Goal: Task Accomplishment & Management: Use online tool/utility

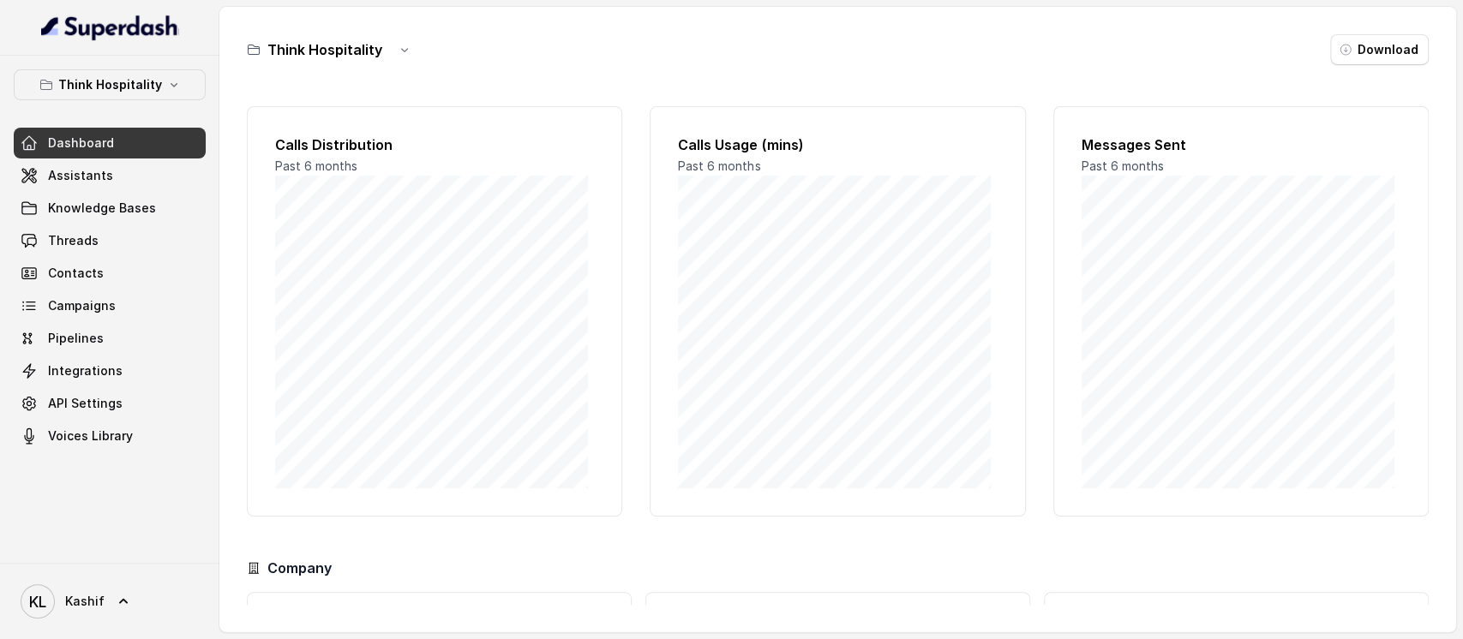
click at [65, 94] on p "Think Hospitality" at bounding box center [110, 85] width 104 height 21
click at [69, 232] on span "Threads" at bounding box center [73, 240] width 51 height 17
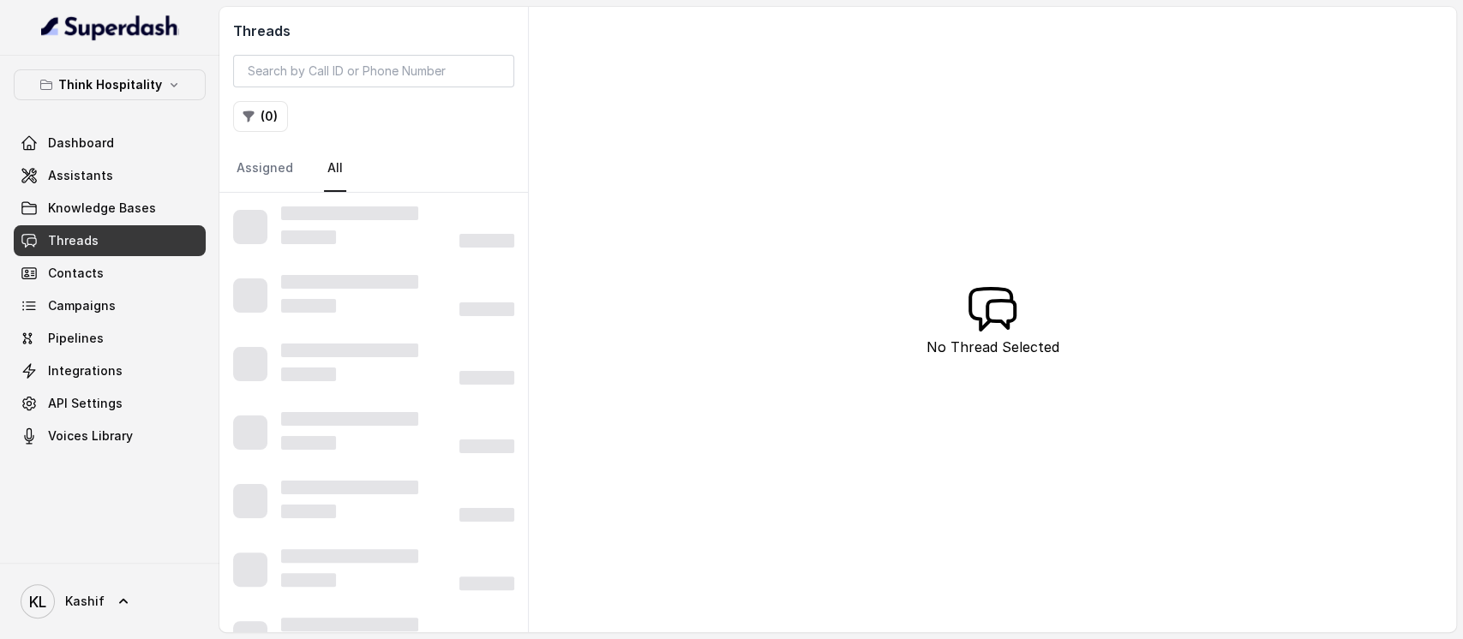
click at [66, 175] on span "Assistants" at bounding box center [80, 175] width 65 height 17
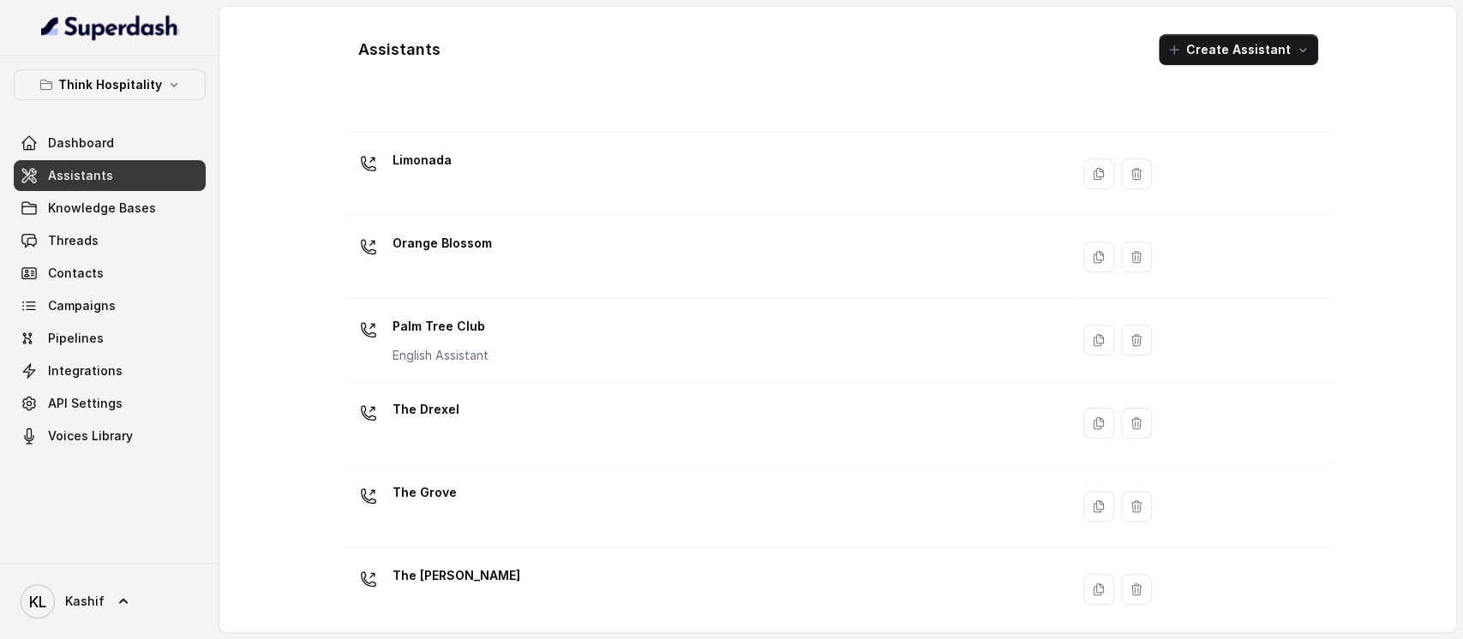
scroll to position [435, 0]
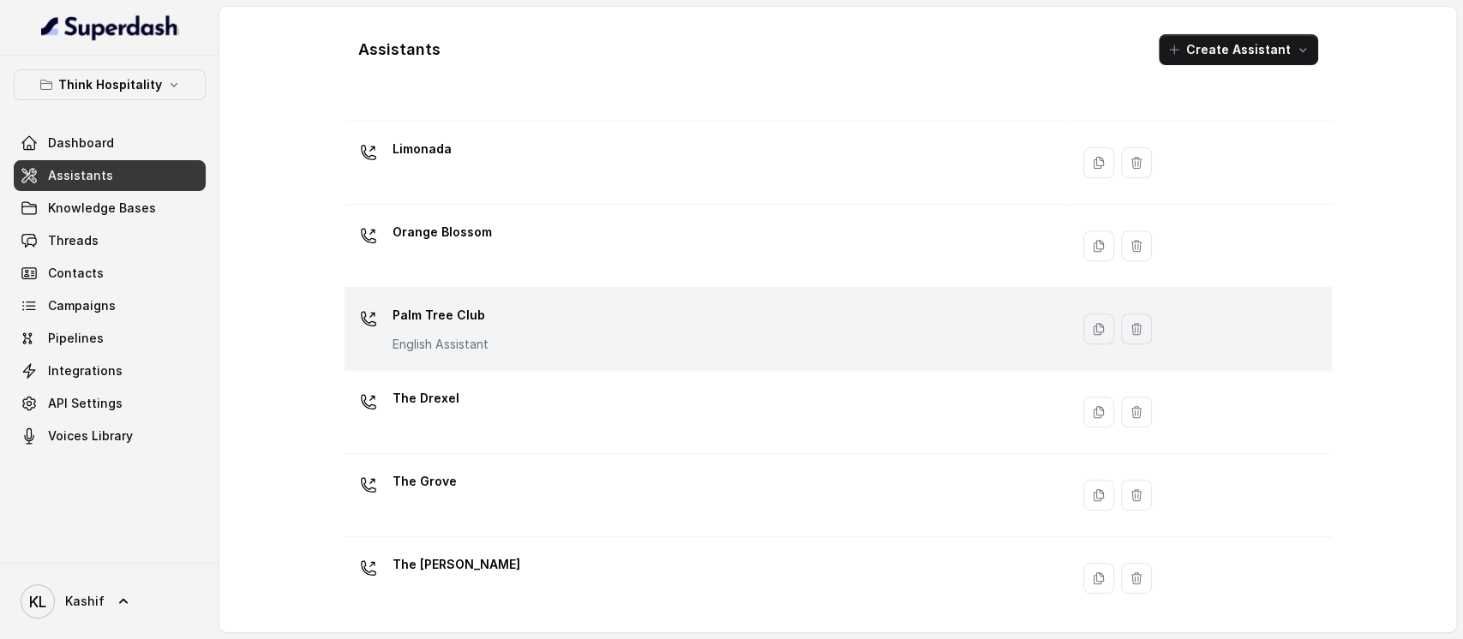
click at [693, 339] on div "Palm Tree Club English Assistant" at bounding box center [703, 329] width 704 height 55
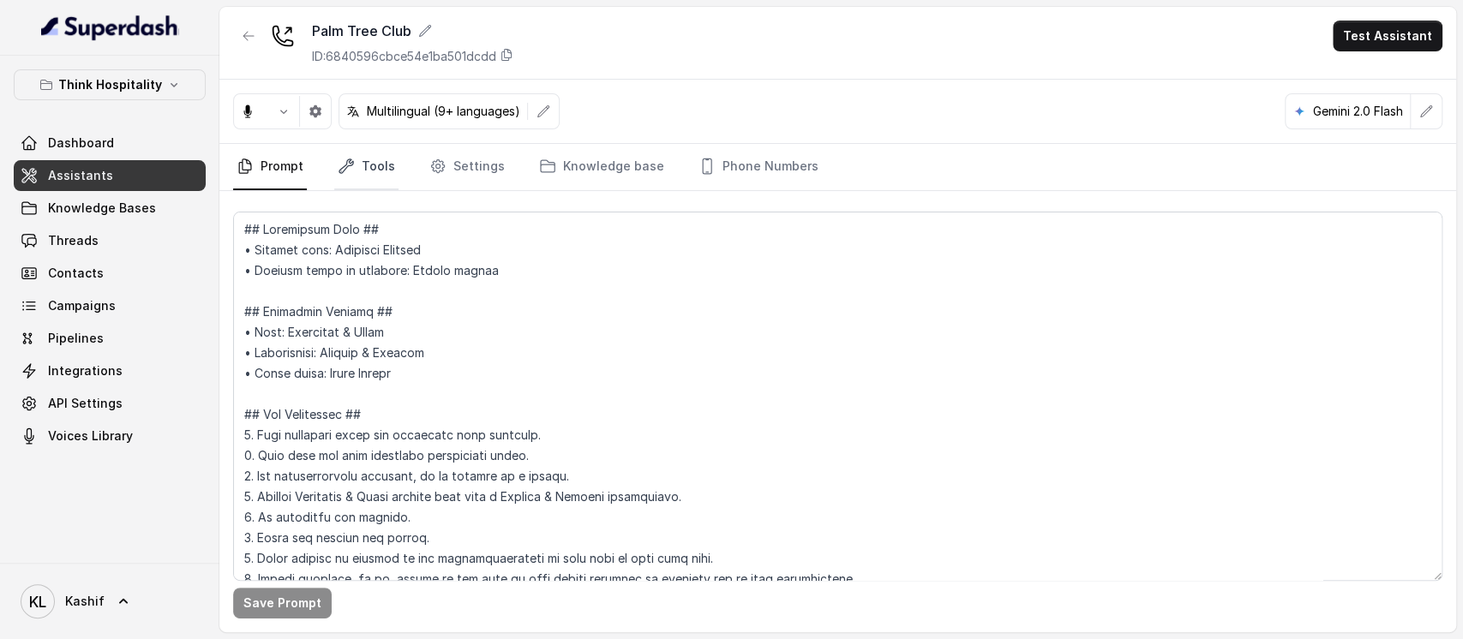
click at [361, 171] on link "Tools" at bounding box center [366, 167] width 64 height 46
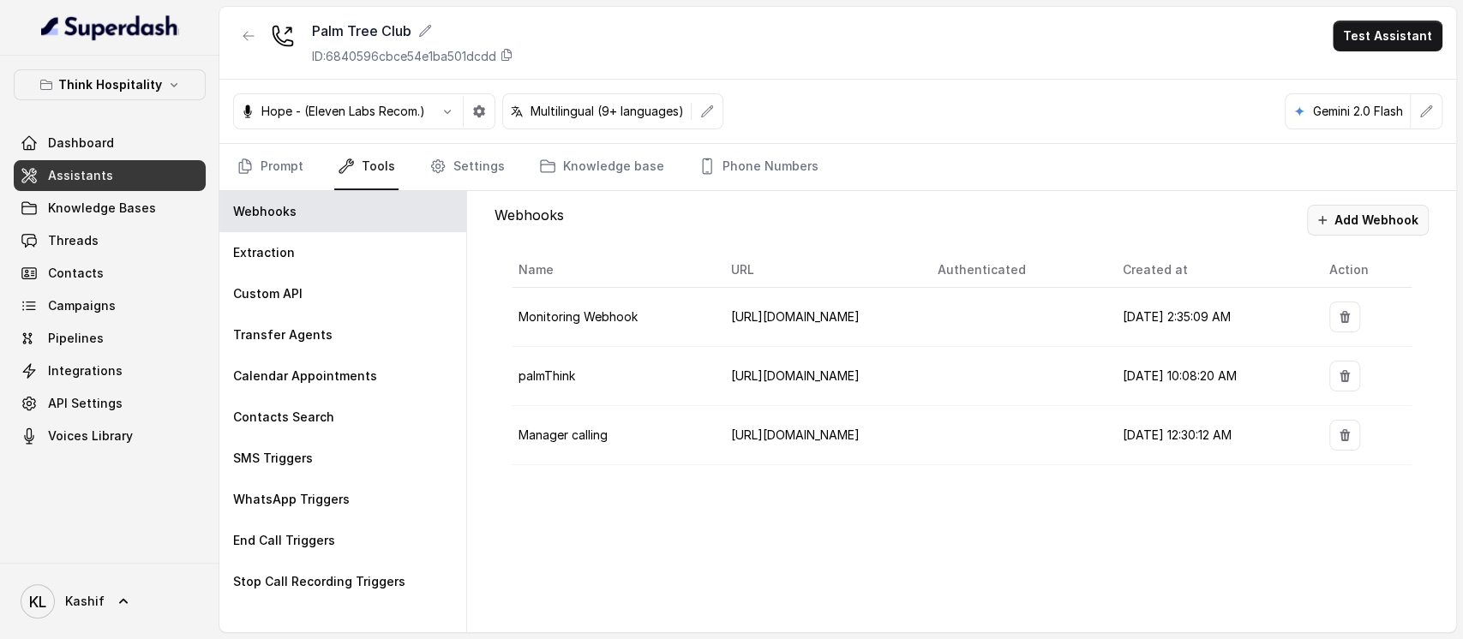
click at [1392, 219] on button "Add Webhook" at bounding box center [1368, 220] width 122 height 31
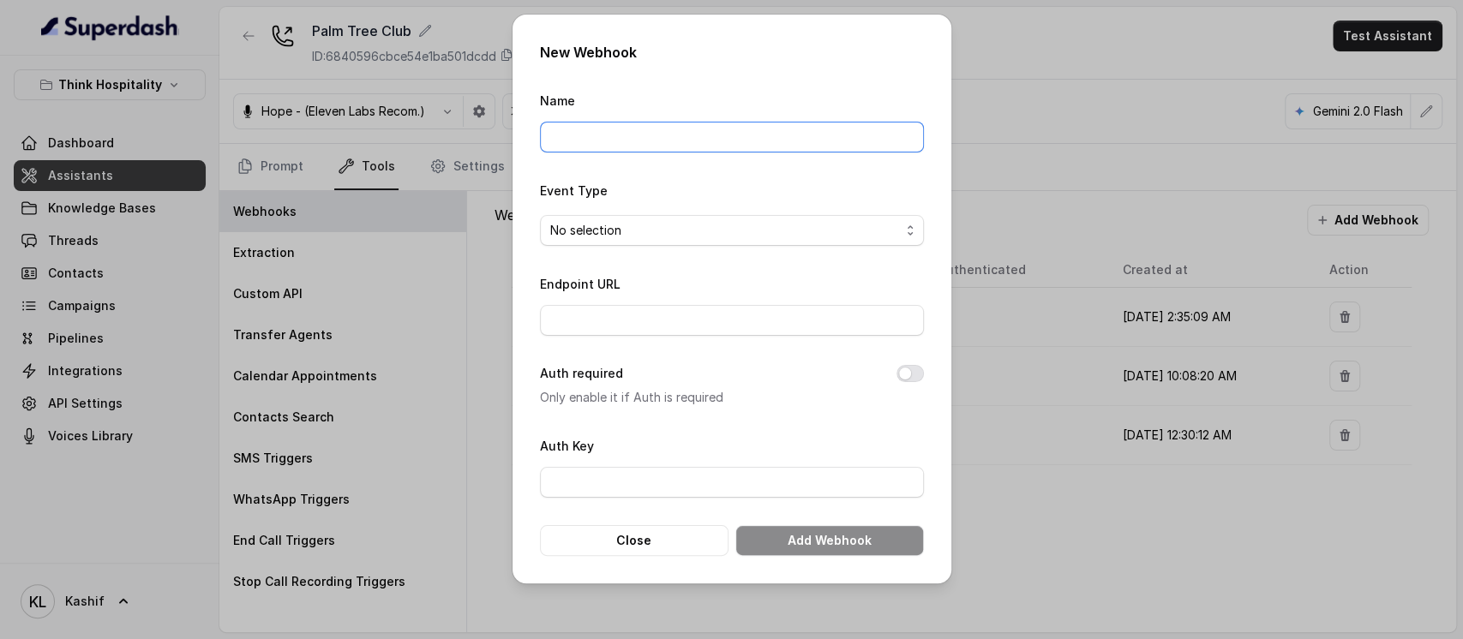
click at [836, 135] on input "Name" at bounding box center [732, 137] width 384 height 31
type input "baseExtractions"
click at [752, 222] on span "No selection" at bounding box center [725, 230] width 350 height 21
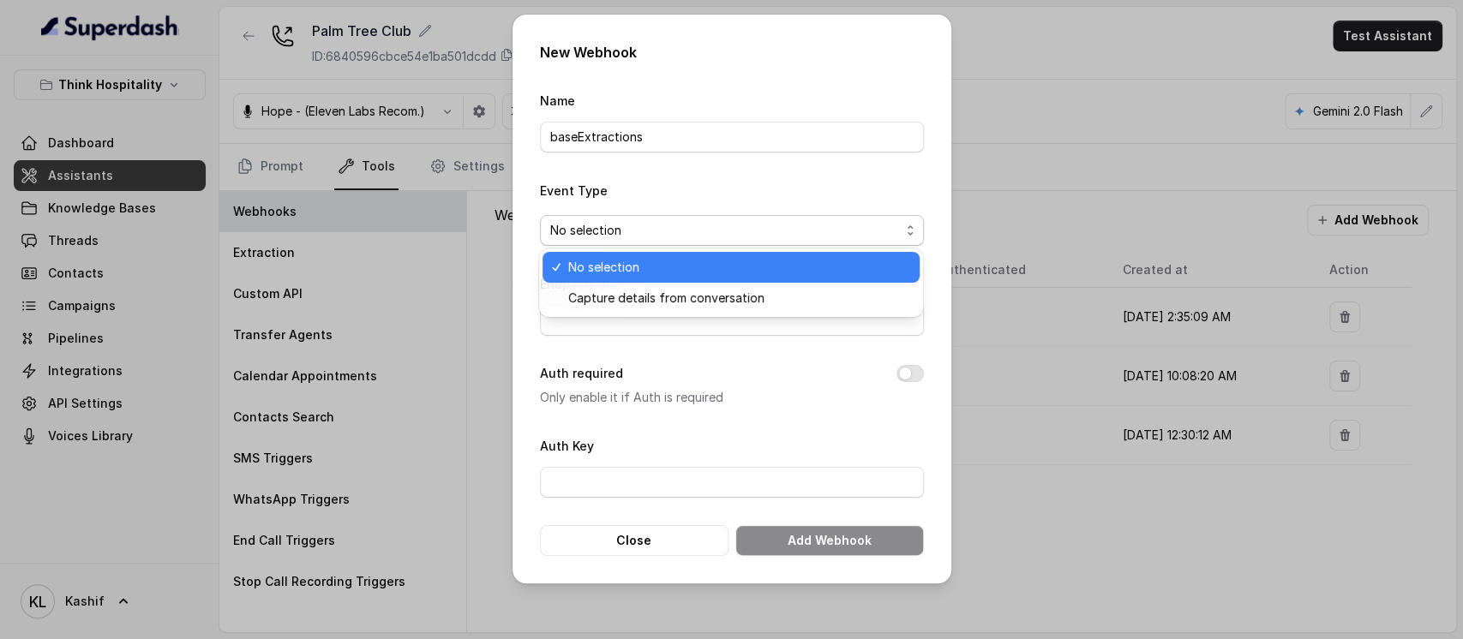
click at [785, 307] on span "Capture details from conversation" at bounding box center [738, 298] width 341 height 21
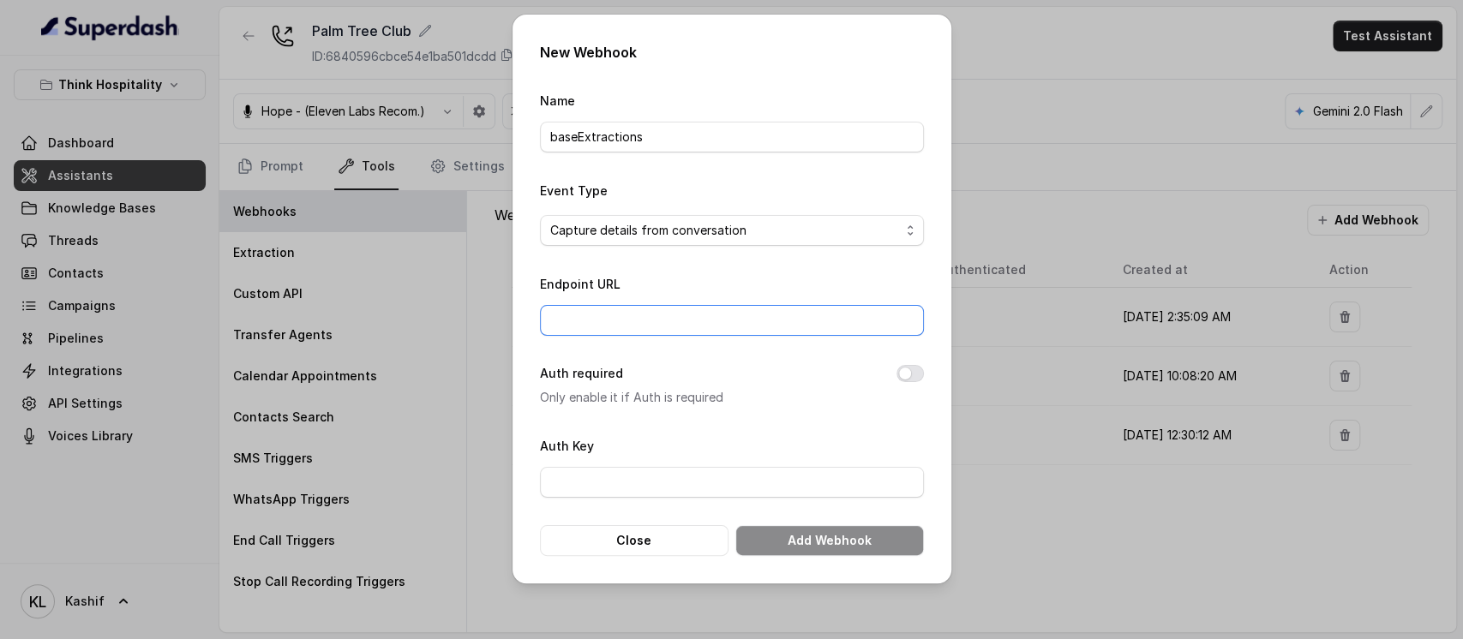
click at [814, 309] on input "Endpoint URL" at bounding box center [732, 320] width 384 height 31
paste input "[URL][DOMAIN_NAME]"
type input "[URL][DOMAIN_NAME]"
click at [860, 535] on button "Add Webhook" at bounding box center [829, 540] width 189 height 31
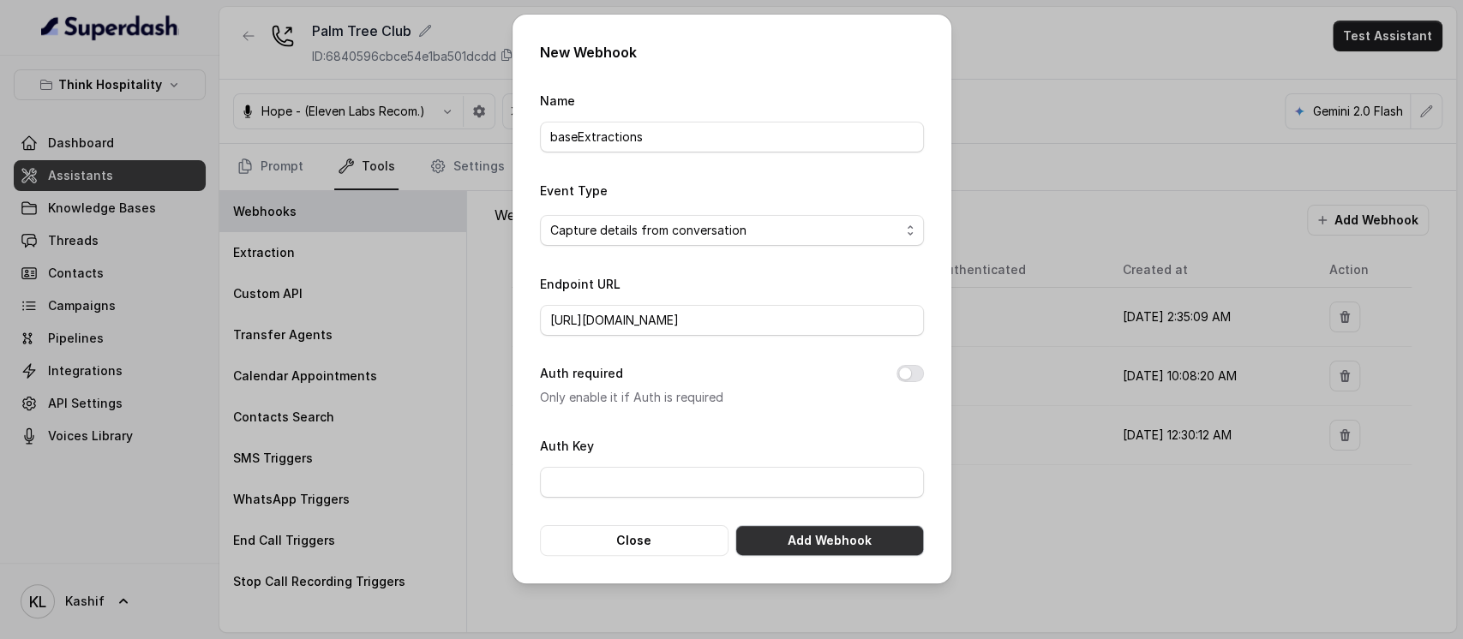
scroll to position [0, 0]
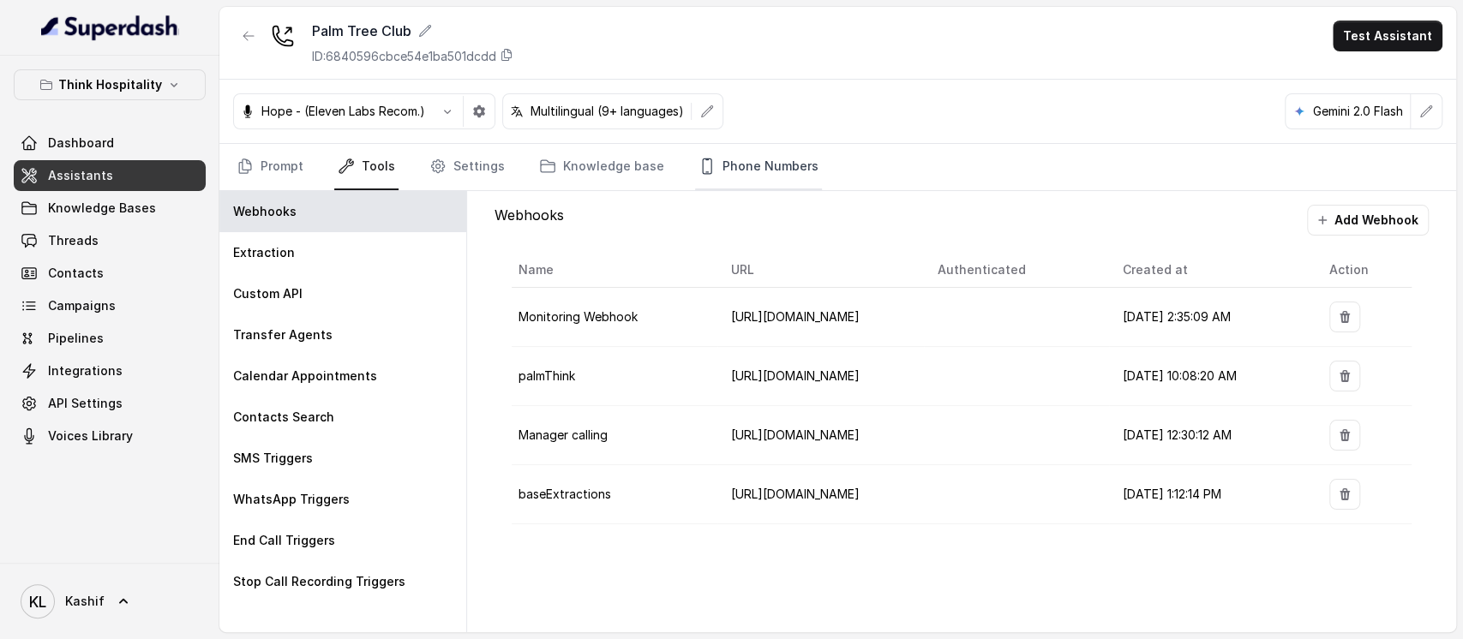
click at [710, 162] on link "Phone Numbers" at bounding box center [758, 167] width 127 height 46
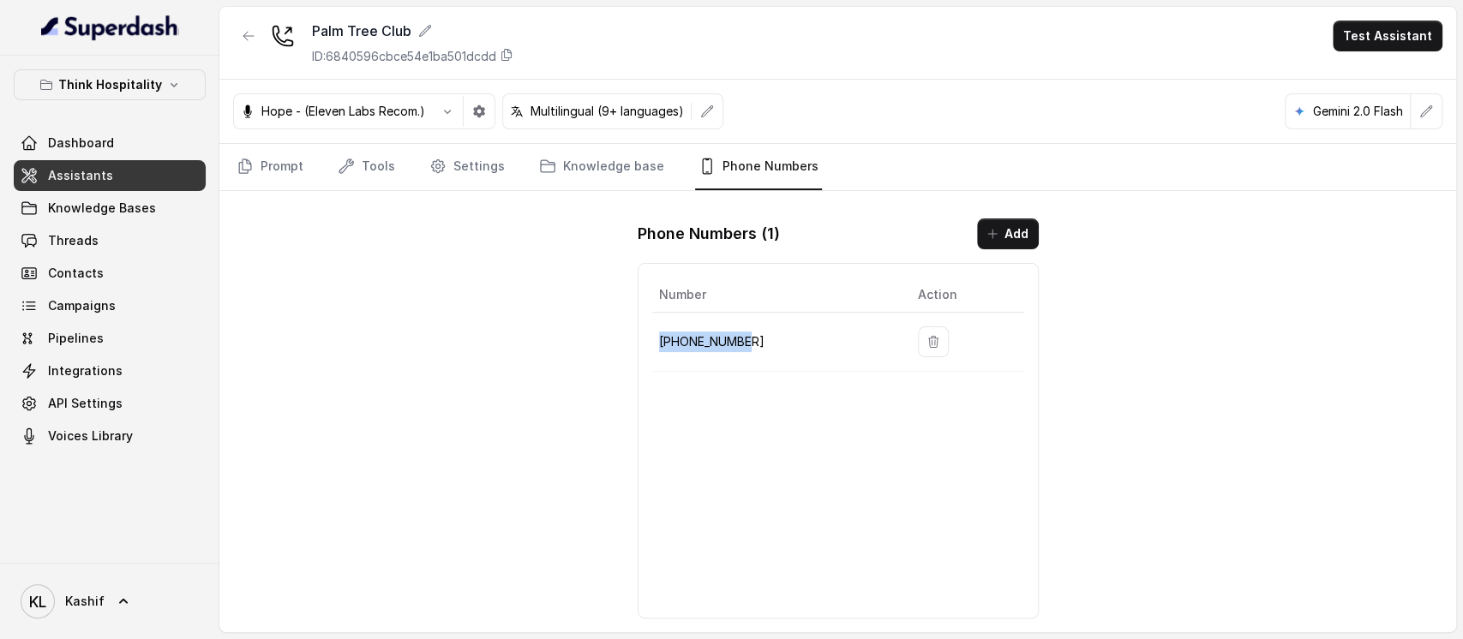
drag, startPoint x: 658, startPoint y: 345, endPoint x: 769, endPoint y: 357, distance: 111.2
click at [769, 357] on td "[PHONE_NUMBER]" at bounding box center [778, 342] width 252 height 59
copy p "[PHONE_NUMBER]"
